Goal: Answer question/provide support

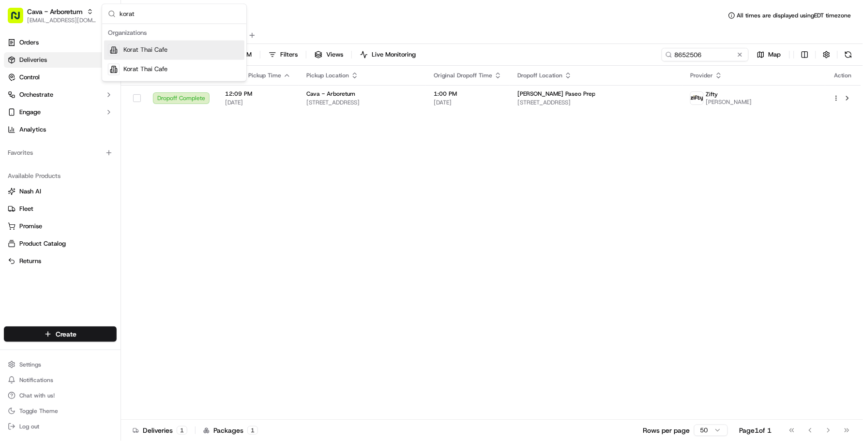
type input "korat"
click at [142, 49] on span "Korat Thai Cafe" at bounding box center [145, 50] width 44 height 9
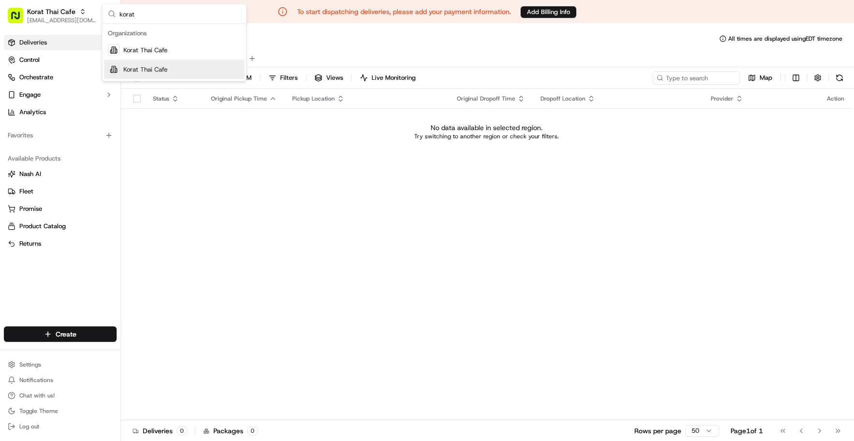
type input "korat"
click at [145, 73] on span "Korat Thai Cafe" at bounding box center [145, 69] width 44 height 9
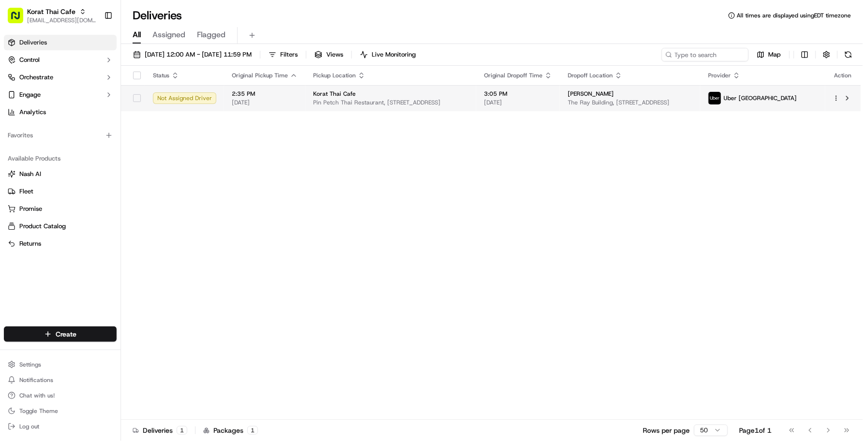
click at [560, 103] on td "3:05 PM [DATE]" at bounding box center [518, 98] width 84 height 26
click at [560, 106] on td "3:05 PM [DATE]" at bounding box center [518, 98] width 84 height 26
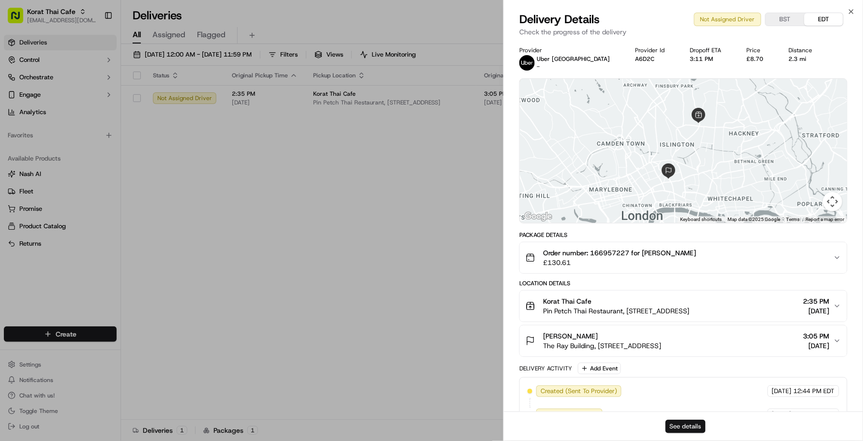
click at [676, 427] on button "See details" at bounding box center [685, 427] width 40 height 14
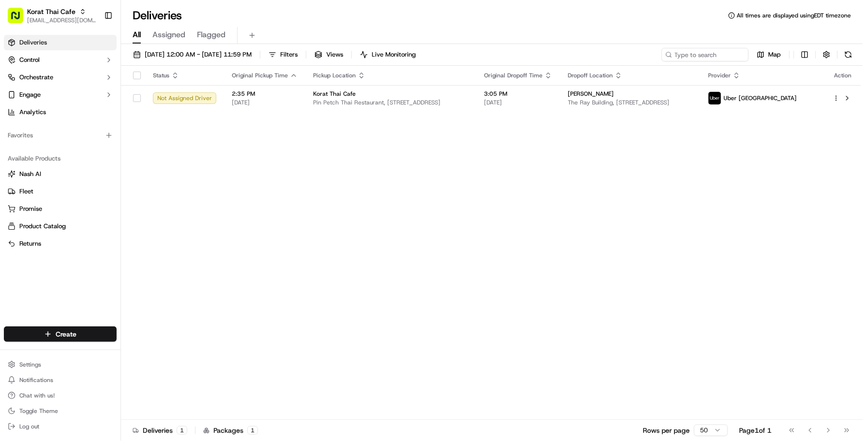
click at [682, 35] on div "All Assigned Flagged" at bounding box center [492, 35] width 742 height 17
click at [739, 164] on div "Status Original Pickup Time Pickup Location Original Dropoff Time Dropoff Locat…" at bounding box center [491, 243] width 740 height 354
click at [262, 213] on div "Status Original Pickup Time Pickup Location Original Dropoff Time Dropoff Locat…" at bounding box center [491, 243] width 740 height 354
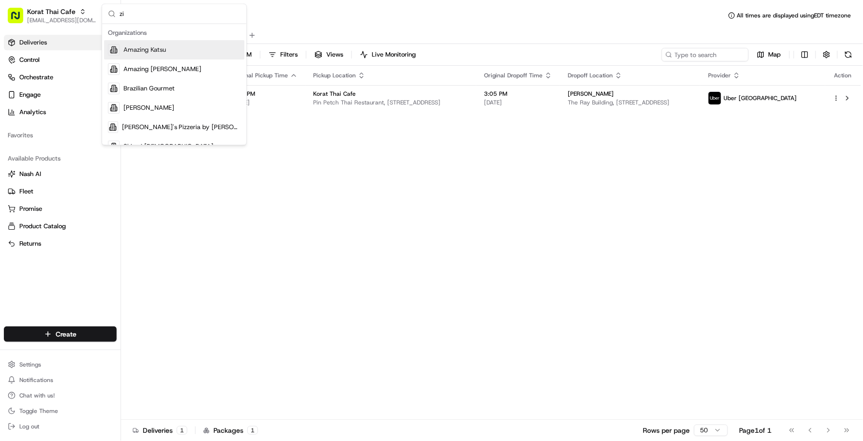
type input "z"
type input "pizza"
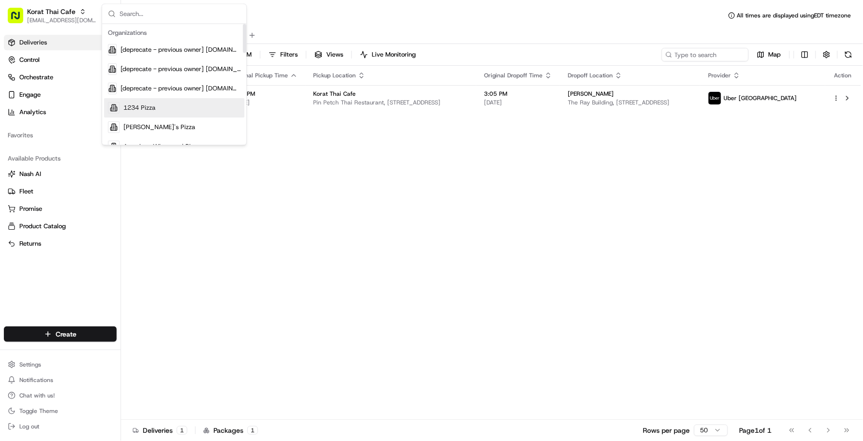
click at [315, 211] on div "Status Original Pickup Time Pickup Location Original Dropoff Time Dropoff Locat…" at bounding box center [491, 243] width 740 height 354
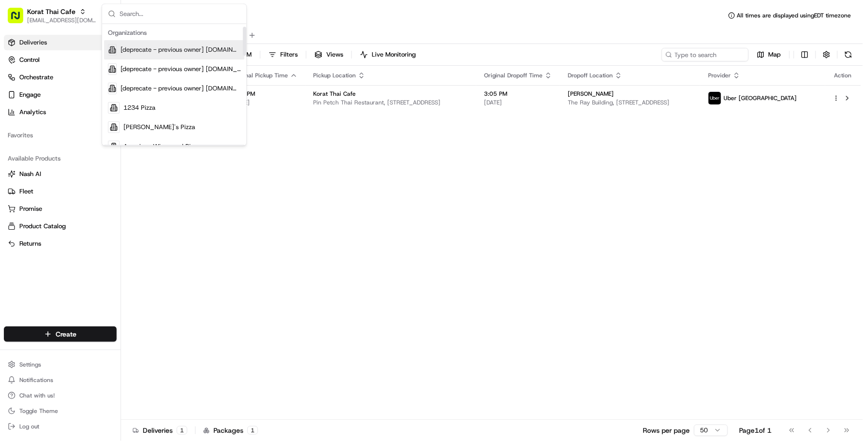
scroll to position [11, 0]
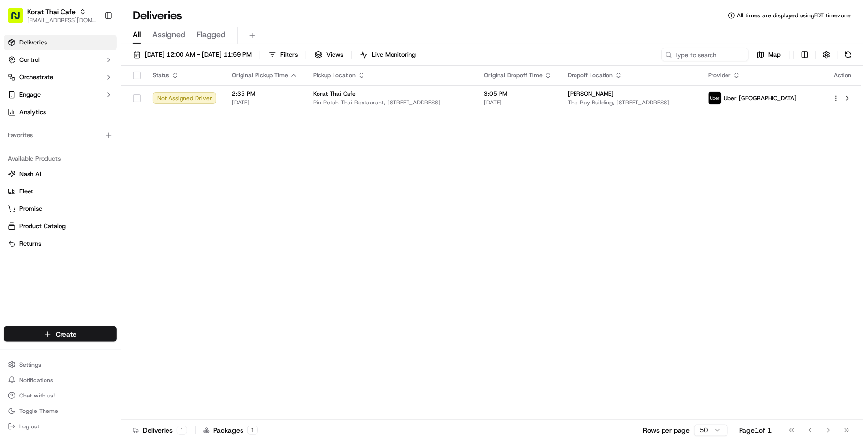
drag, startPoint x: 332, startPoint y: 218, endPoint x: 643, endPoint y: 1, distance: 378.2
click at [333, 219] on div "Status Original Pickup Time Pickup Location Original Dropoff Time Dropoff Locat…" at bounding box center [491, 243] width 740 height 354
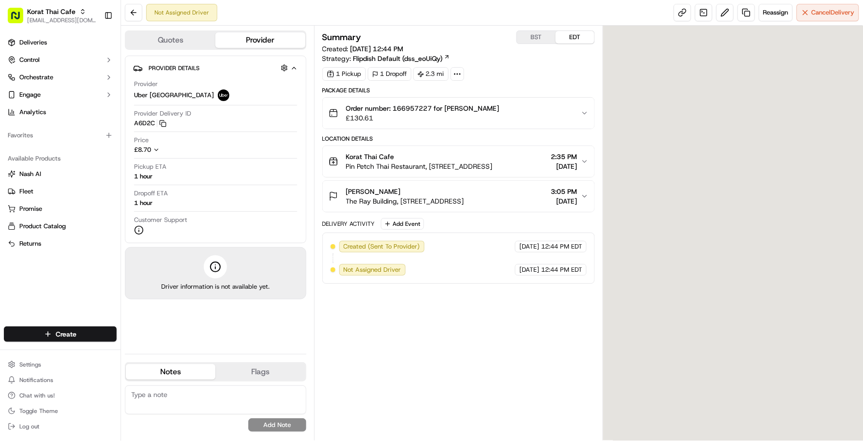
drag, startPoint x: 254, startPoint y: 336, endPoint x: 269, endPoint y: 317, distance: 23.8
click at [254, 336] on div "Provider Details Hidden ( 2 ) Provider Uber UK Provider Delivery ID A6D2C Copy …" at bounding box center [215, 201] width 181 height 291
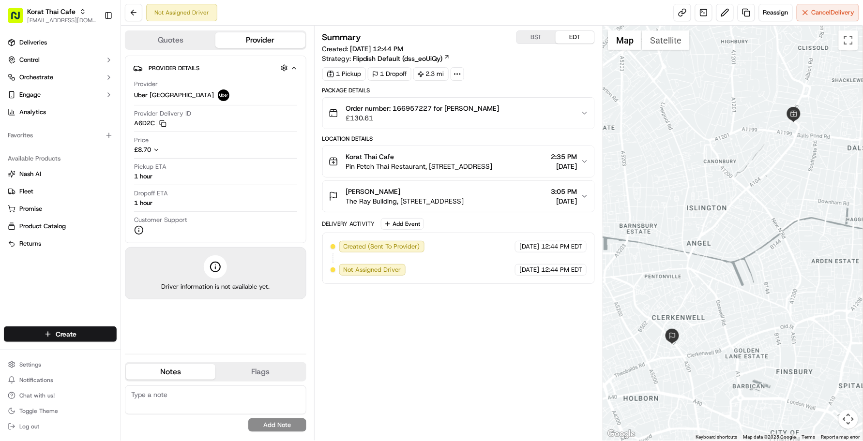
click at [448, 168] on span "Pin Petch Thai Restaurant, [STREET_ADDRESS]" at bounding box center [419, 167] width 147 height 10
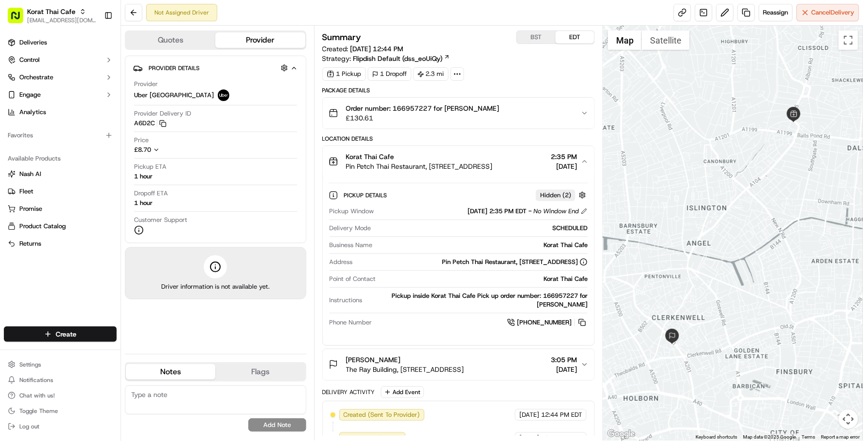
click at [543, 39] on button "BST" at bounding box center [536, 37] width 39 height 13
click at [475, 164] on span "Pin Petch Thai Restaurant, [STREET_ADDRESS]" at bounding box center [419, 167] width 147 height 10
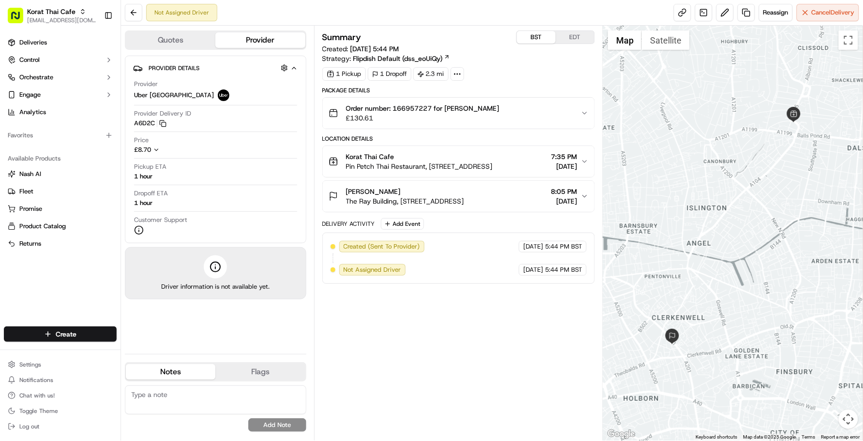
click at [474, 164] on span "Pin Petch Thai Restaurant, [STREET_ADDRESS]" at bounding box center [419, 167] width 147 height 10
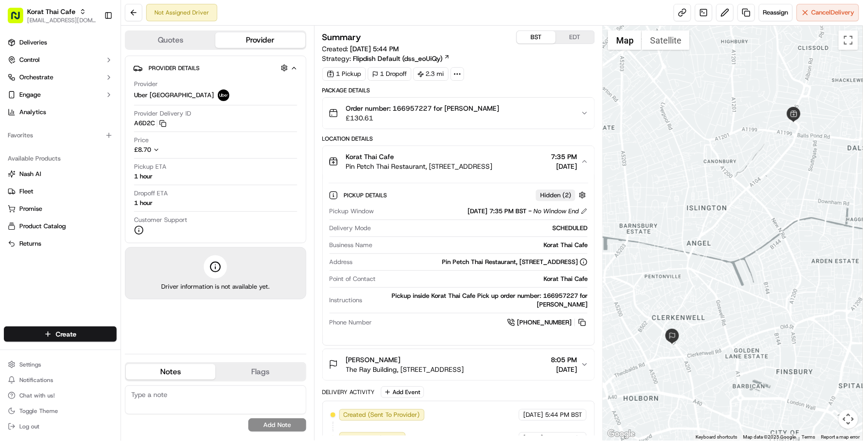
click at [474, 164] on span "Pin Petch Thai Restaurant, [STREET_ADDRESS]" at bounding box center [419, 167] width 147 height 10
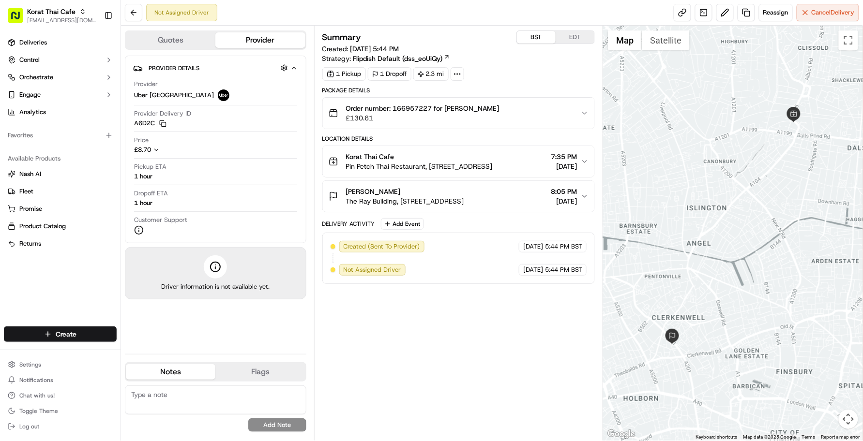
click at [476, 165] on span "Pin Petch Thai Restaurant, [STREET_ADDRESS]" at bounding box center [419, 167] width 147 height 10
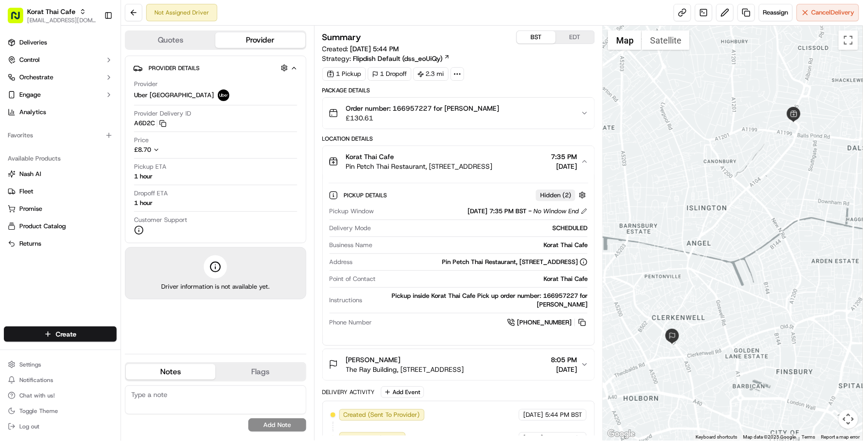
click at [476, 165] on span "Pin Petch Thai Restaurant, [STREET_ADDRESS]" at bounding box center [419, 167] width 147 height 10
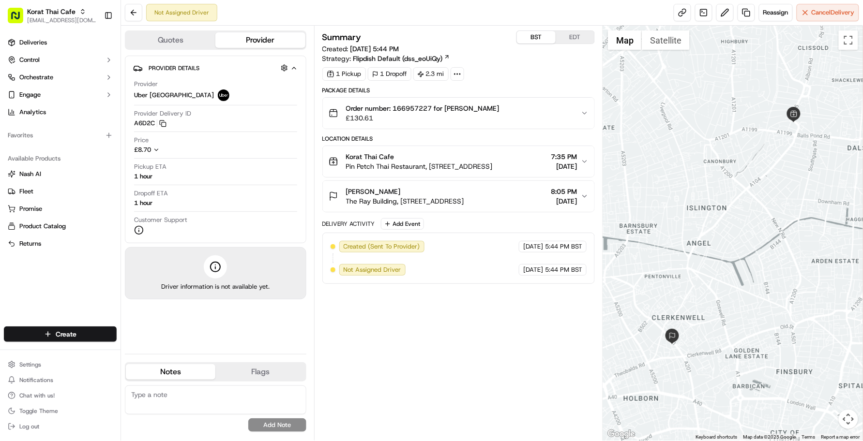
click at [477, 165] on span "Pin Petch Thai Restaurant, [STREET_ADDRESS]" at bounding box center [419, 167] width 147 height 10
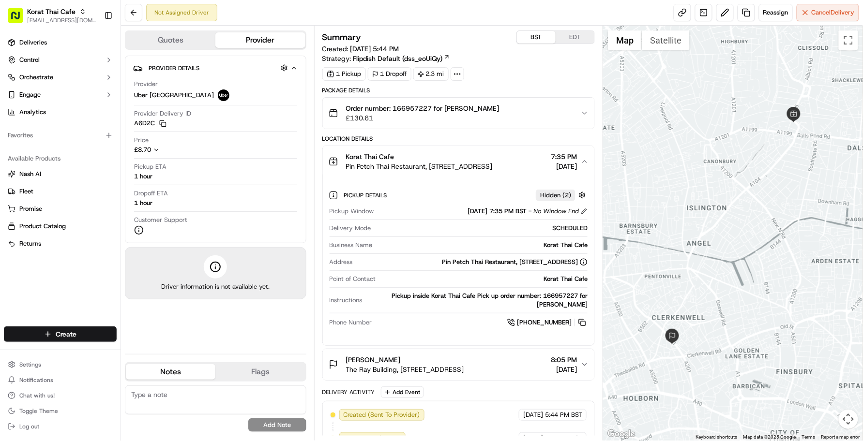
click at [477, 165] on span "Pin Petch Thai Restaurant, [STREET_ADDRESS]" at bounding box center [419, 167] width 147 height 10
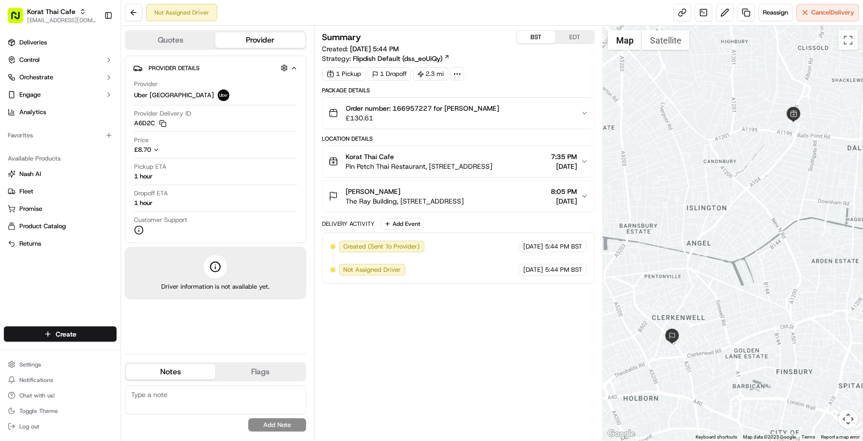
click at [534, 153] on div "Korat Thai Cafe Pin Petch Thai Restaurant, 39 Newington Green Rd, London N1 4QT…" at bounding box center [455, 161] width 253 height 19
click at [535, 153] on div "Korat Thai Cafe Pin Petch Thai Restaurant, 39 Newington Green Rd, London N1 4QT…" at bounding box center [455, 161] width 253 height 19
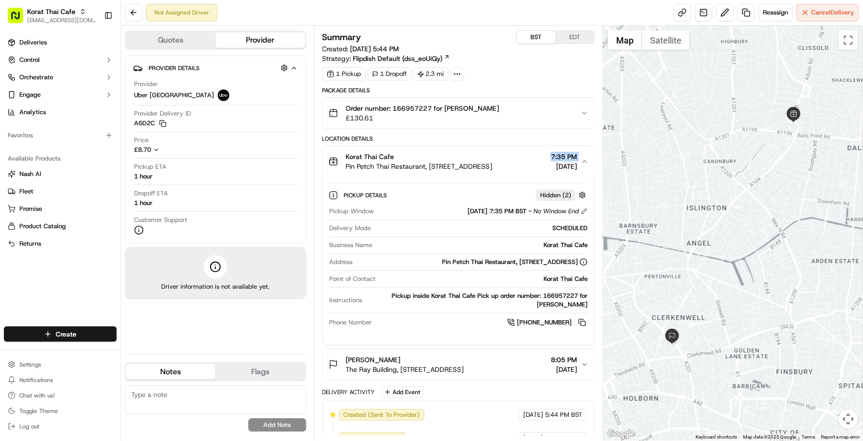
click at [535, 153] on div "Korat Thai Cafe Pin Petch Thai Restaurant, 39 Newington Green Rd, London N1 4QT…" at bounding box center [455, 161] width 253 height 19
drag, startPoint x: 535, startPoint y: 153, endPoint x: 519, endPoint y: 160, distance: 16.9
click at [493, 160] on div "Korat Thai Cafe" at bounding box center [419, 157] width 147 height 10
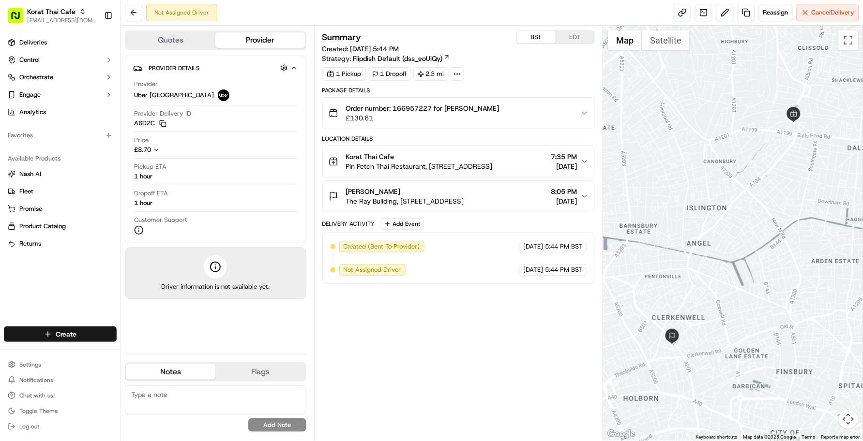
click at [494, 141] on div "Location Details" at bounding box center [458, 139] width 273 height 8
click at [509, 117] on div "Order number: 166957227 for Patrick £130.61" at bounding box center [455, 113] width 253 height 19
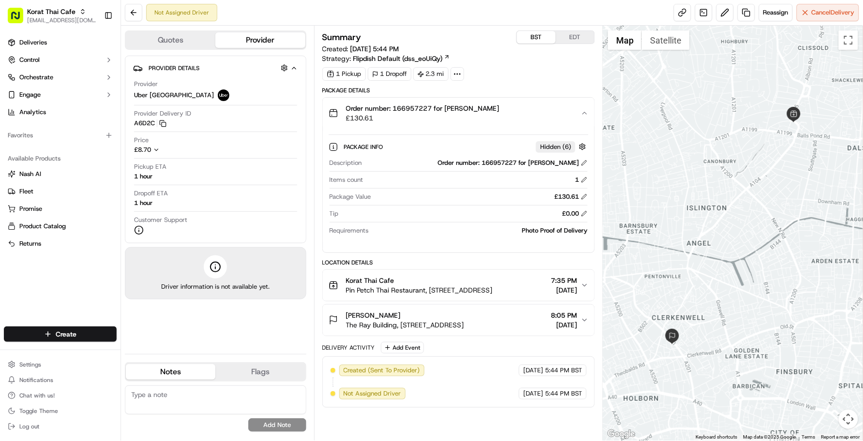
click at [509, 117] on div "Order number: 166957227 for Patrick £130.61" at bounding box center [455, 113] width 253 height 19
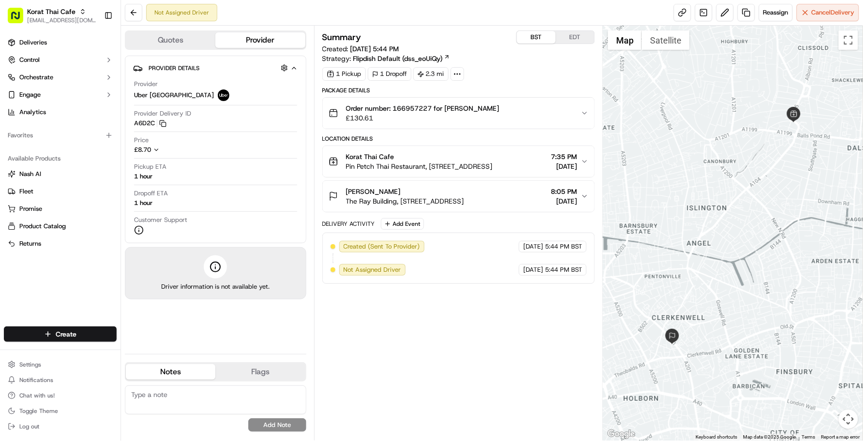
click at [180, 395] on textarea at bounding box center [215, 400] width 181 height 29
paste textarea "Caller Information: Merchant -"
click at [242, 391] on textarea "Caller Information: Merchant -" at bounding box center [215, 400] width 181 height 29
paste textarea "Reason for call: Driver Location"
click at [256, 403] on textarea "Caller Information: Merchant - Reason for call: Driver Location" at bounding box center [215, 400] width 181 height 29
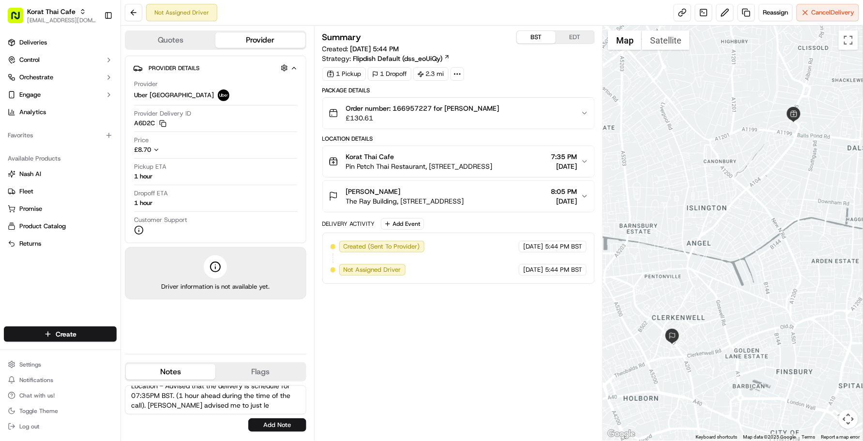
scroll to position [23, 0]
type textarea "Caller Information: Merchant - Reason for call: Driver Location - Advised that …"
click at [260, 422] on button "Add Note" at bounding box center [277, 426] width 58 height 14
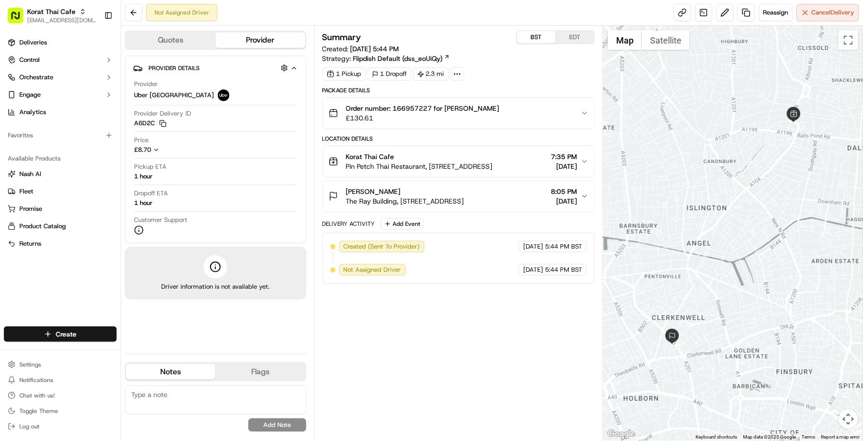
scroll to position [0, 0]
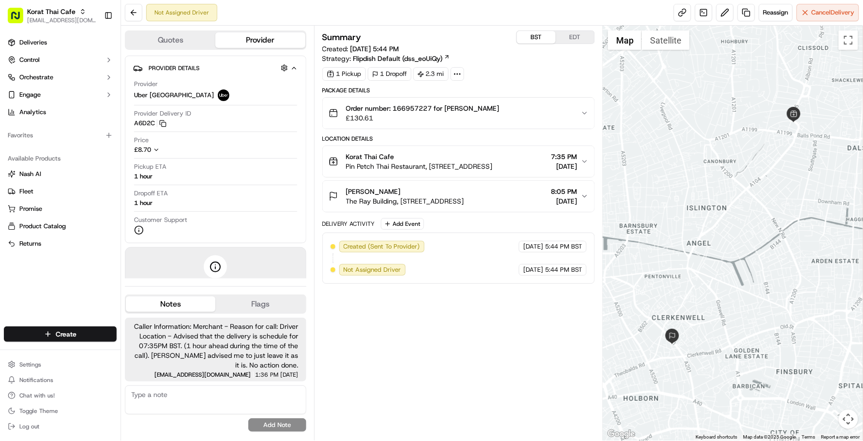
click at [419, 369] on div "Summary BST EDT Created: 09/18/2025 5:44 PM Strategy: Flipdish Default (dss_eoU…" at bounding box center [458, 233] width 273 height 406
click at [421, 369] on div "Summary BST EDT Created: 09/18/2025 5:44 PM Strategy: Flipdish Default (dss_eoU…" at bounding box center [458, 233] width 273 height 406
click at [366, 386] on div "Summary BST EDT Created: 09/18/2025 5:44 PM Strategy: Flipdish Default (dss_eoU…" at bounding box center [458, 233] width 273 height 406
